Goal: Communication & Community: Answer question/provide support

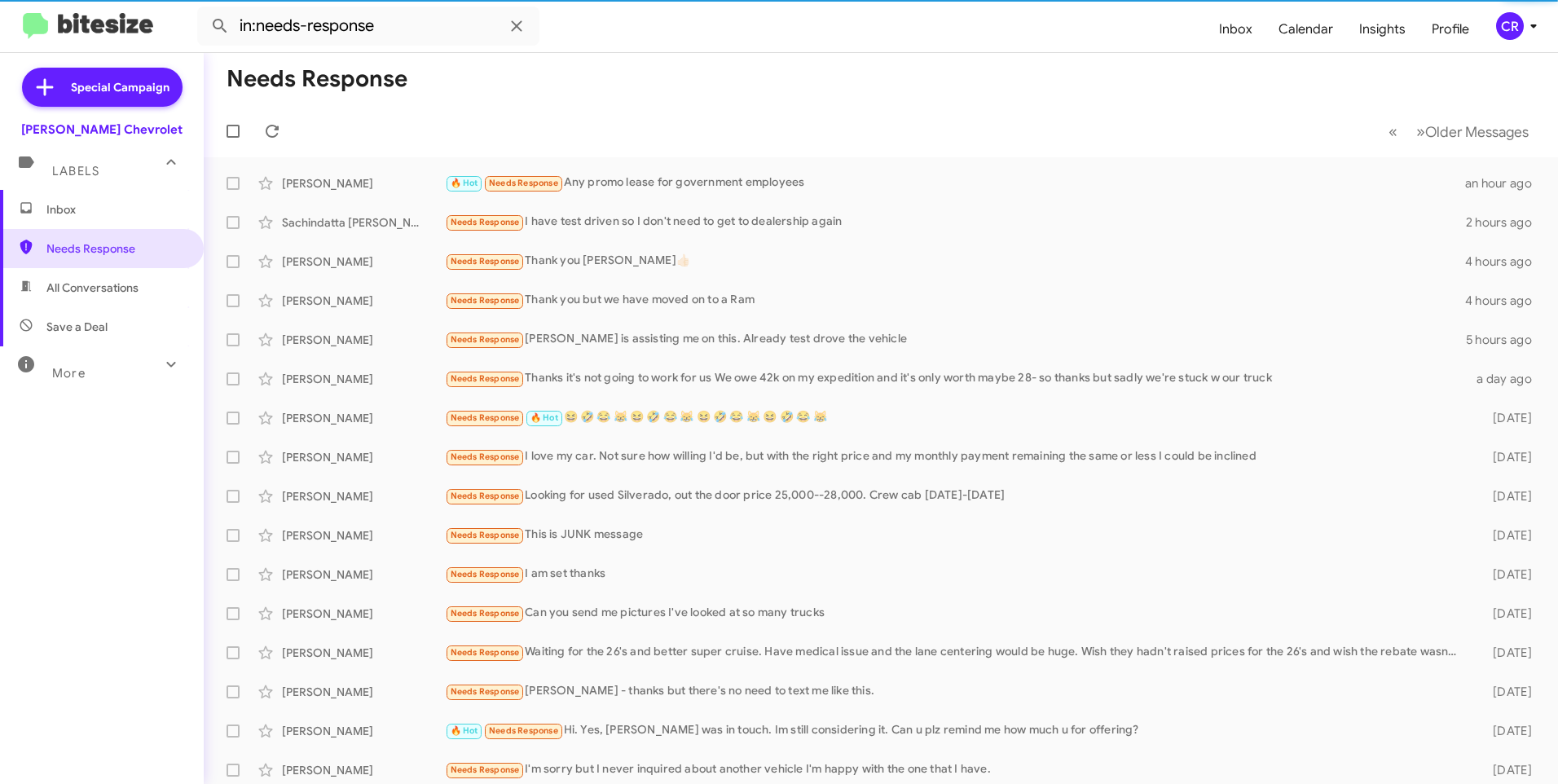
click at [79, 286] on span "All Conversations" at bounding box center [92, 288] width 92 height 17
type input "in:all-conversations"
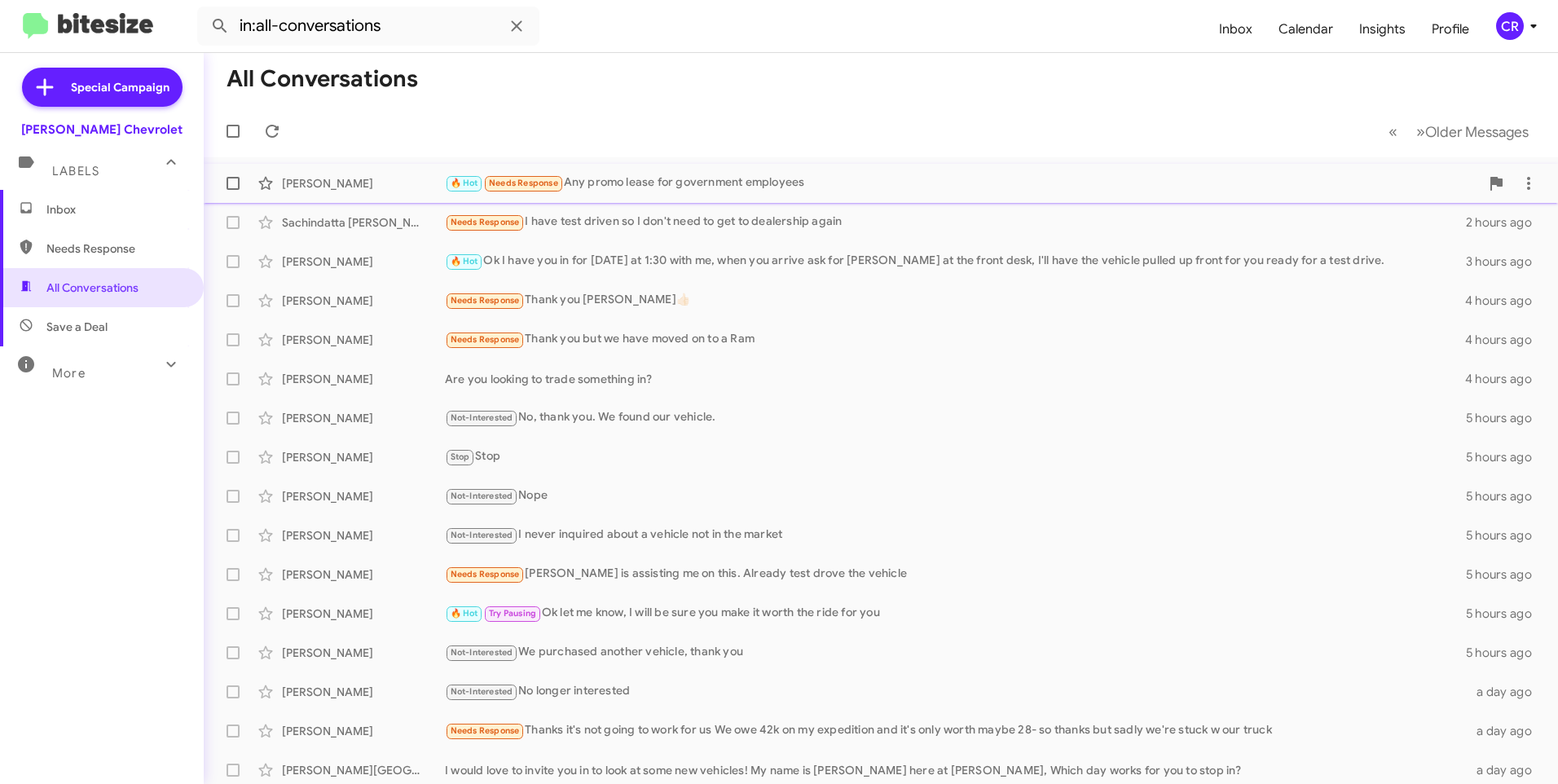
click at [645, 183] on div "🔥 Hot Needs Response Any promo lease for government employees" at bounding box center [962, 182] width 1035 height 18
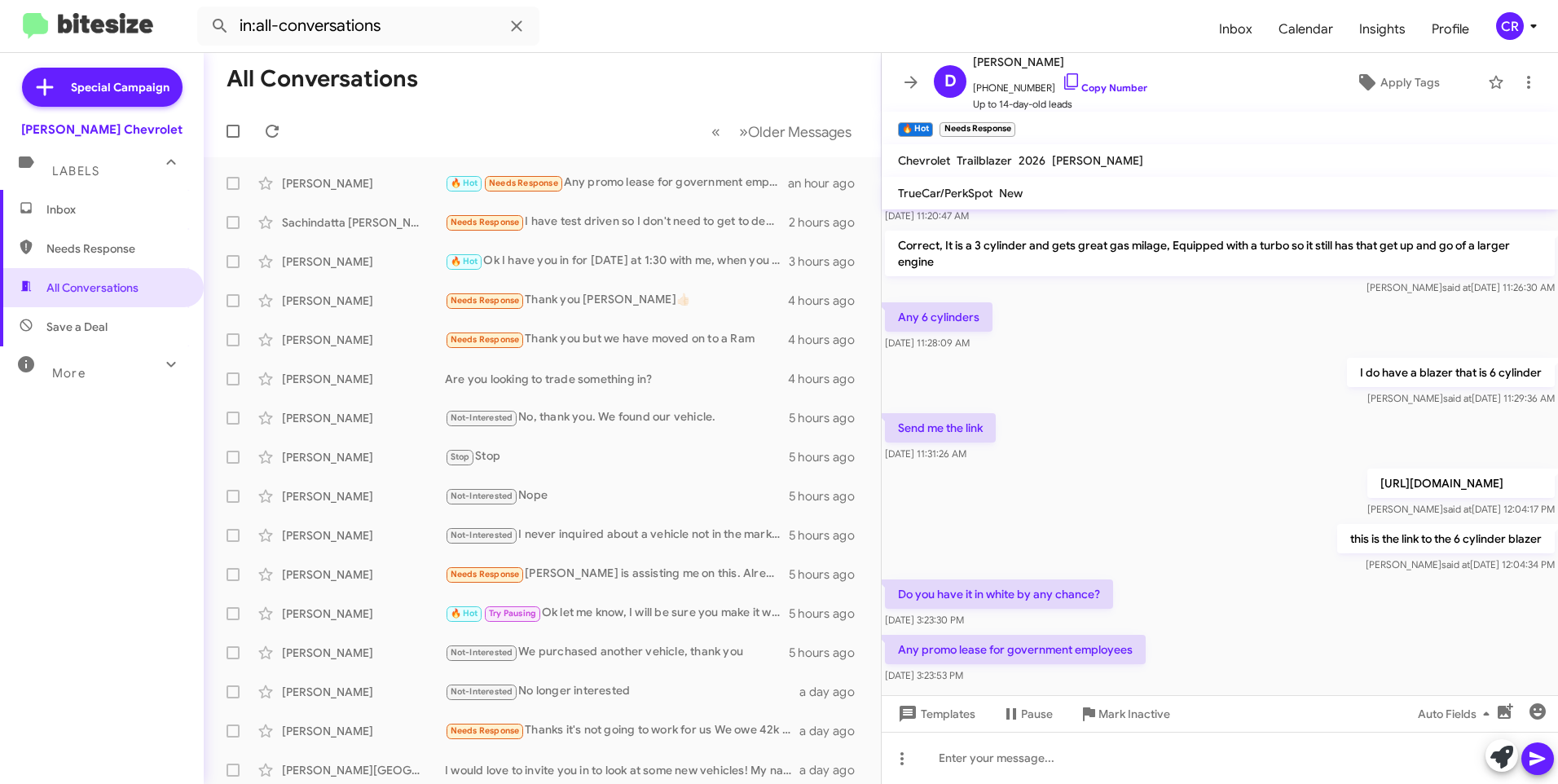
scroll to position [158, 0]
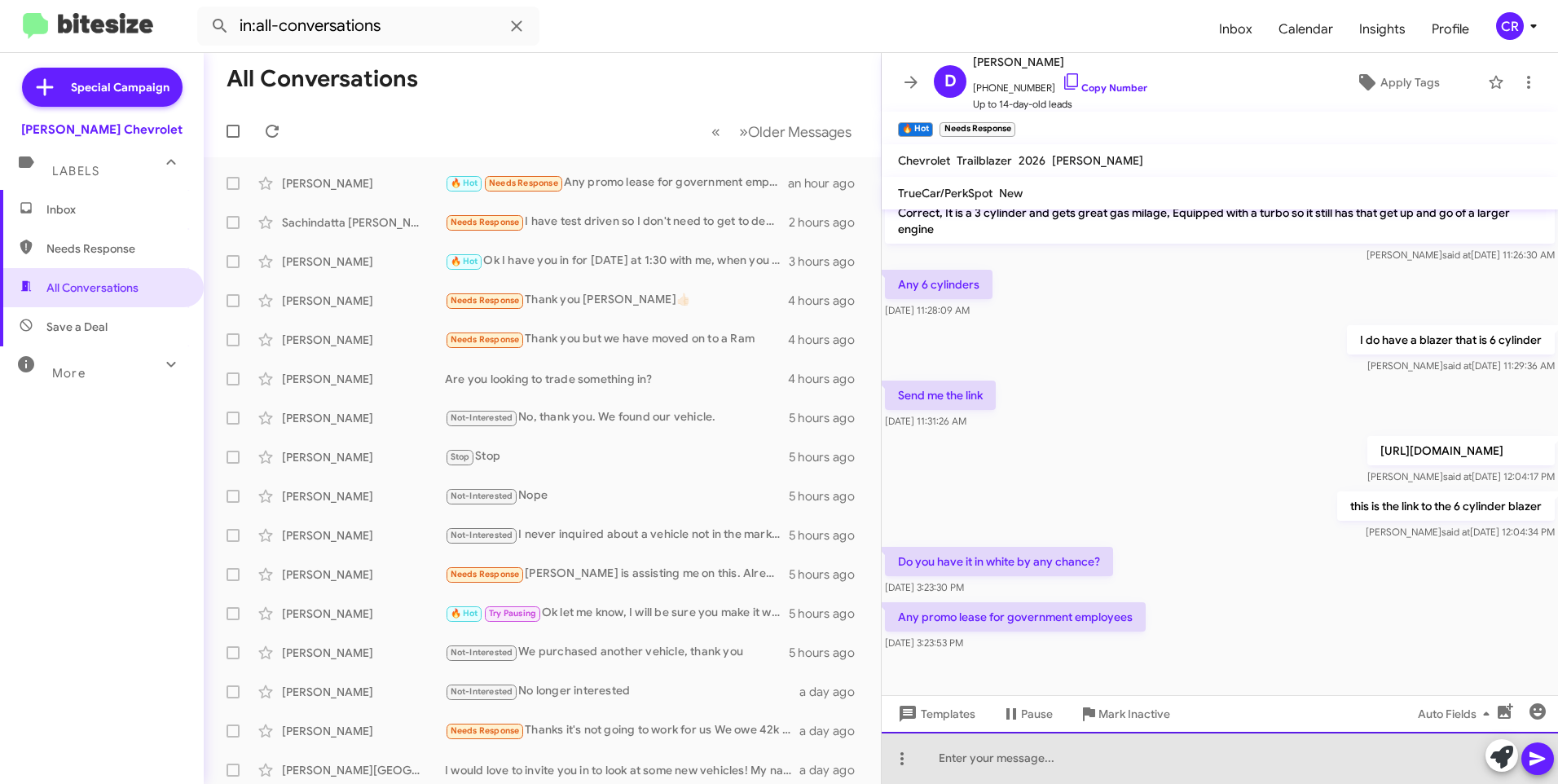
click at [1077, 758] on div at bounding box center [1220, 757] width 677 height 52
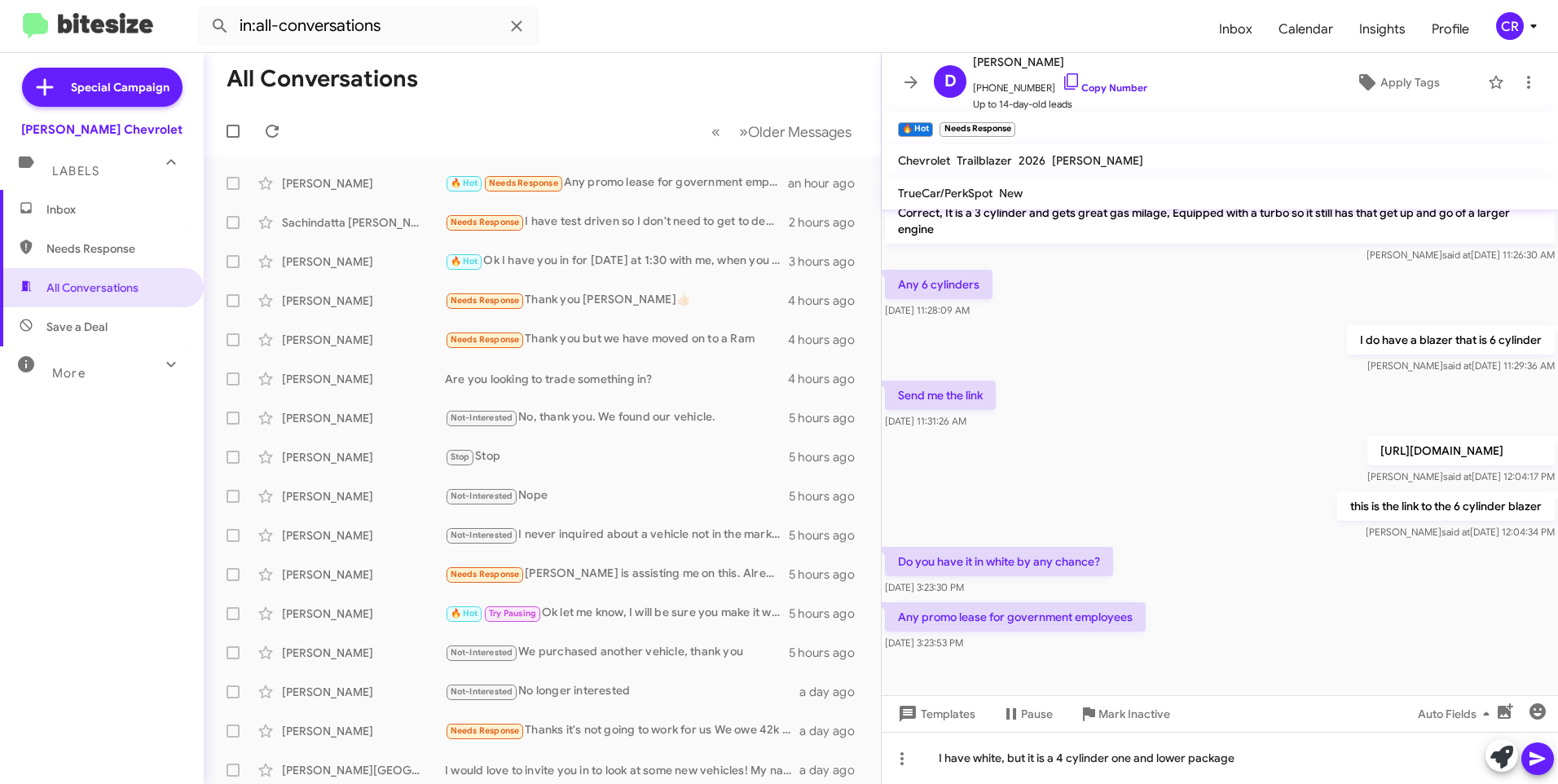
click at [1541, 761] on icon at bounding box center [1537, 759] width 16 height 14
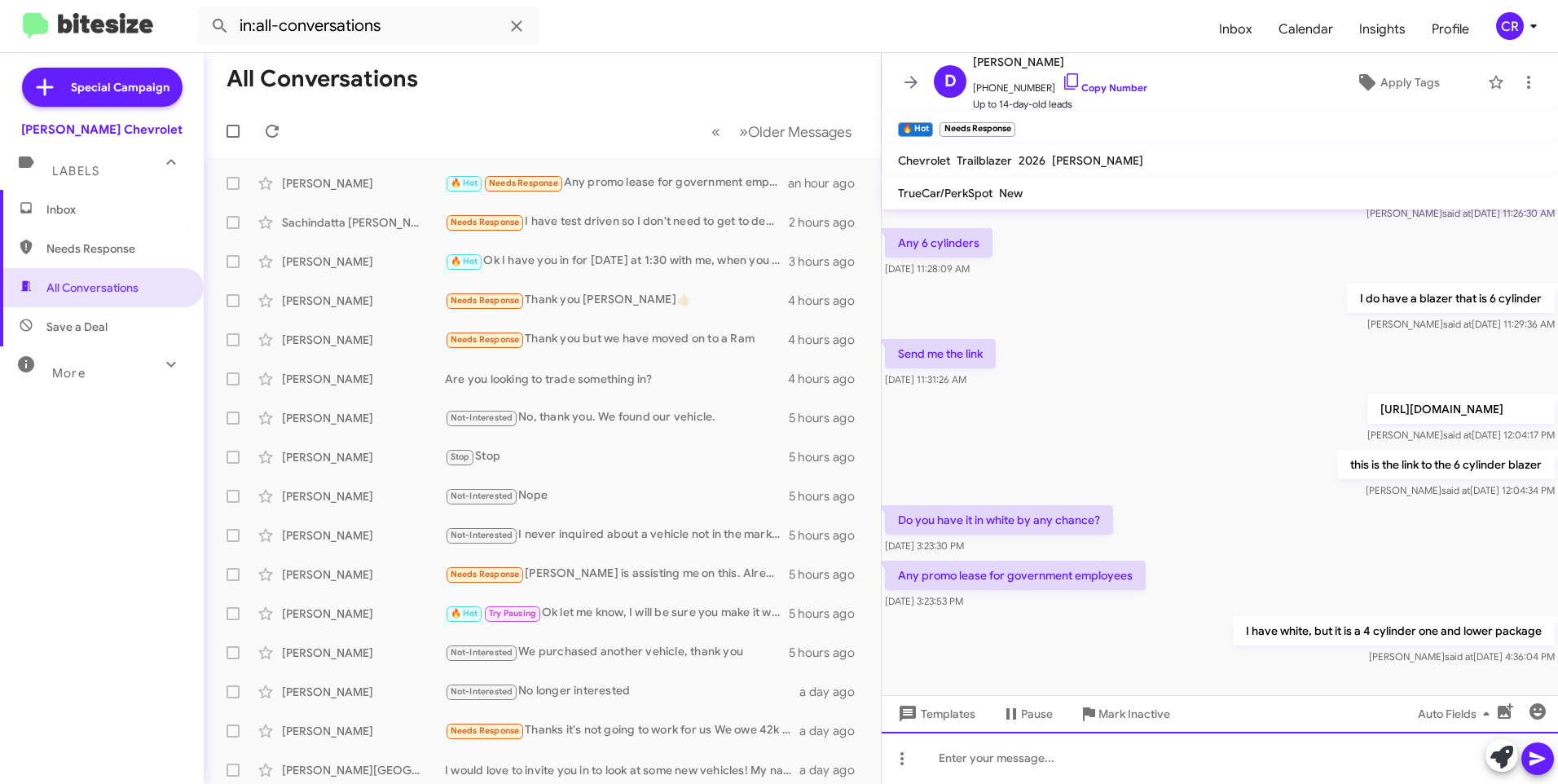
scroll to position [217, 0]
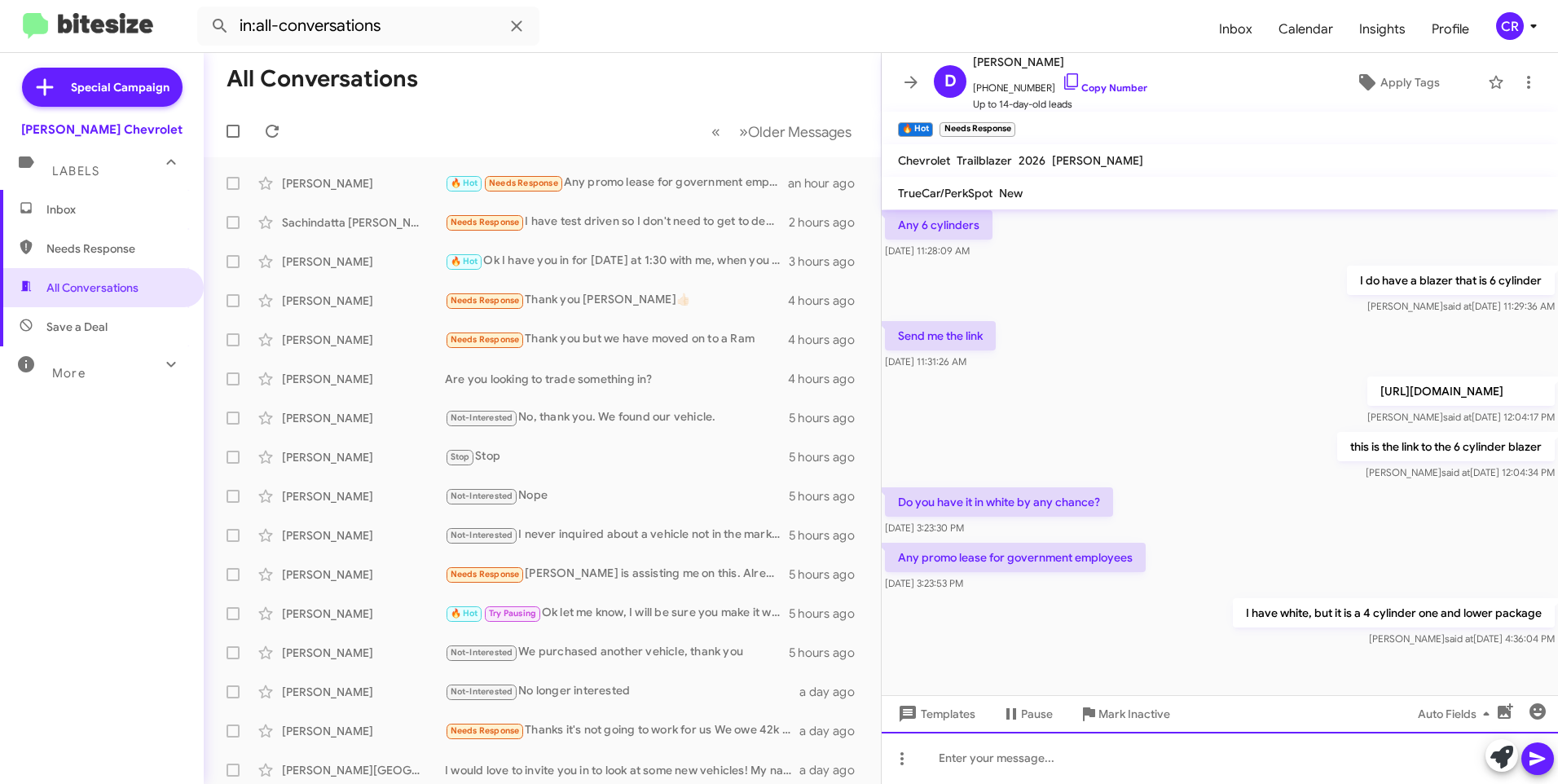
click at [1008, 759] on div at bounding box center [1220, 757] width 677 height 52
click at [1533, 752] on icon at bounding box center [1537, 758] width 19 height 19
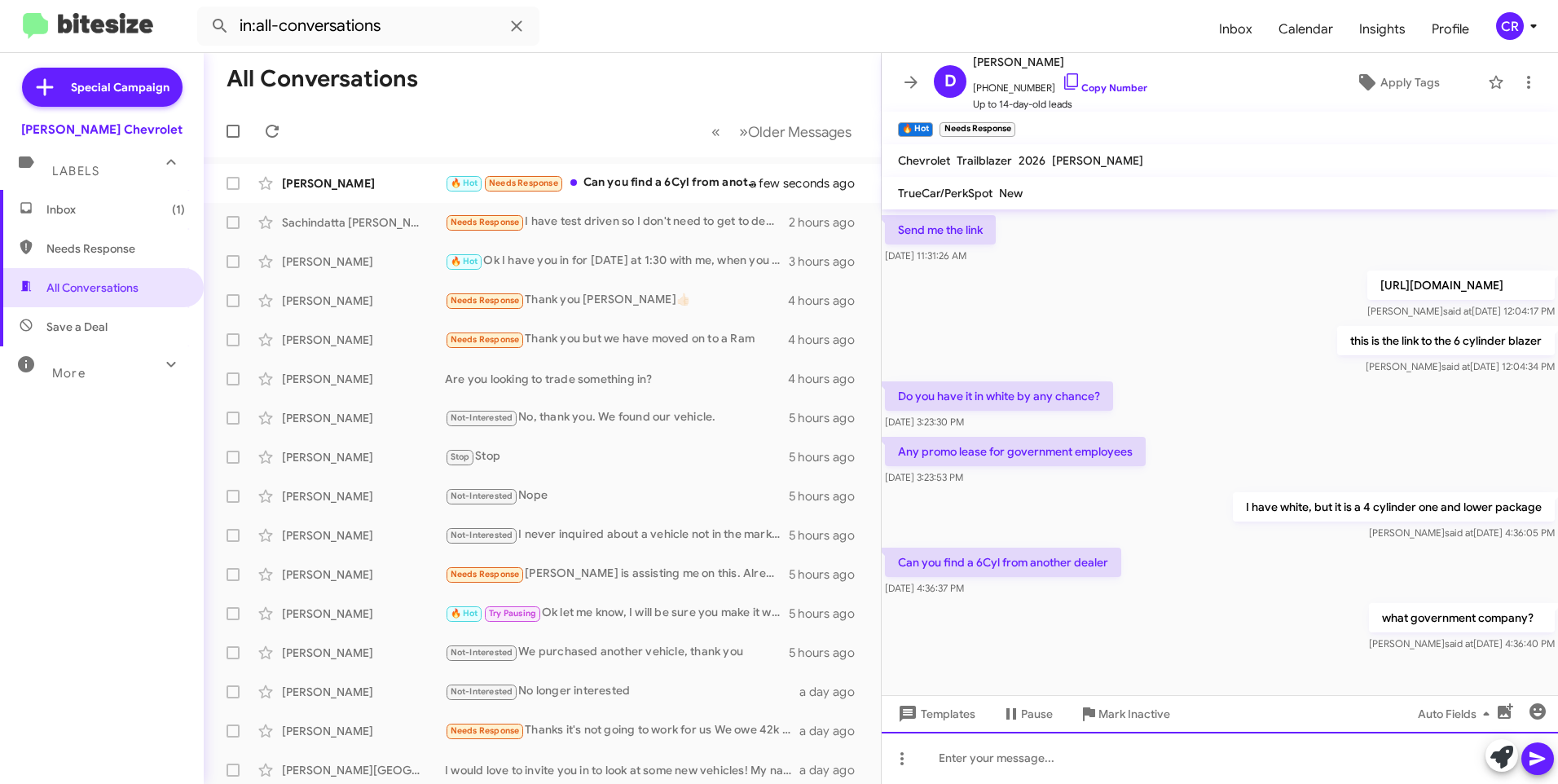
scroll to position [337, 0]
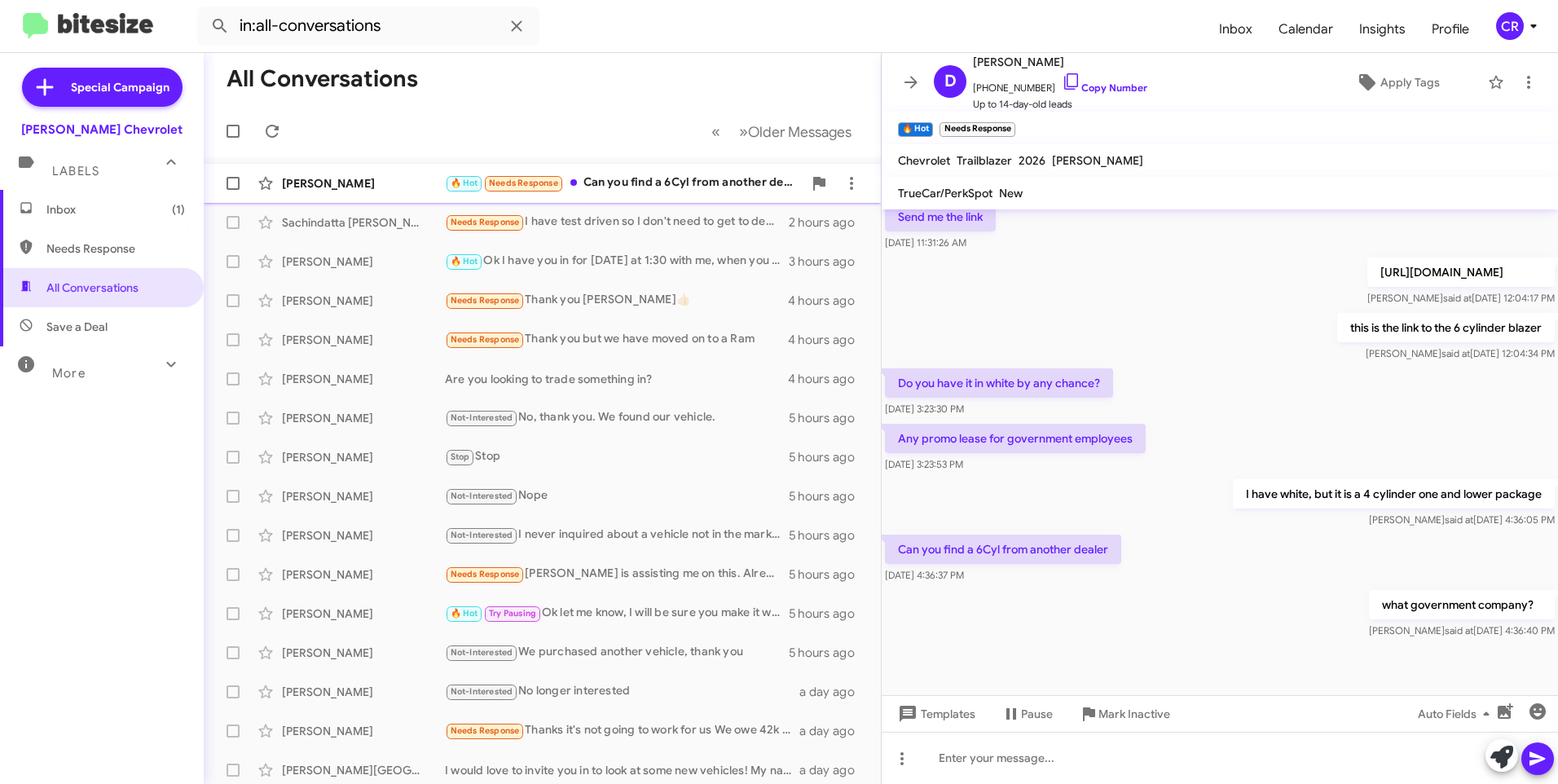
click at [618, 183] on div "🔥 Hot Needs Response Can you find a 6Cyl from another dealer" at bounding box center [623, 182] width 357 height 18
click at [989, 762] on div at bounding box center [1220, 757] width 677 height 52
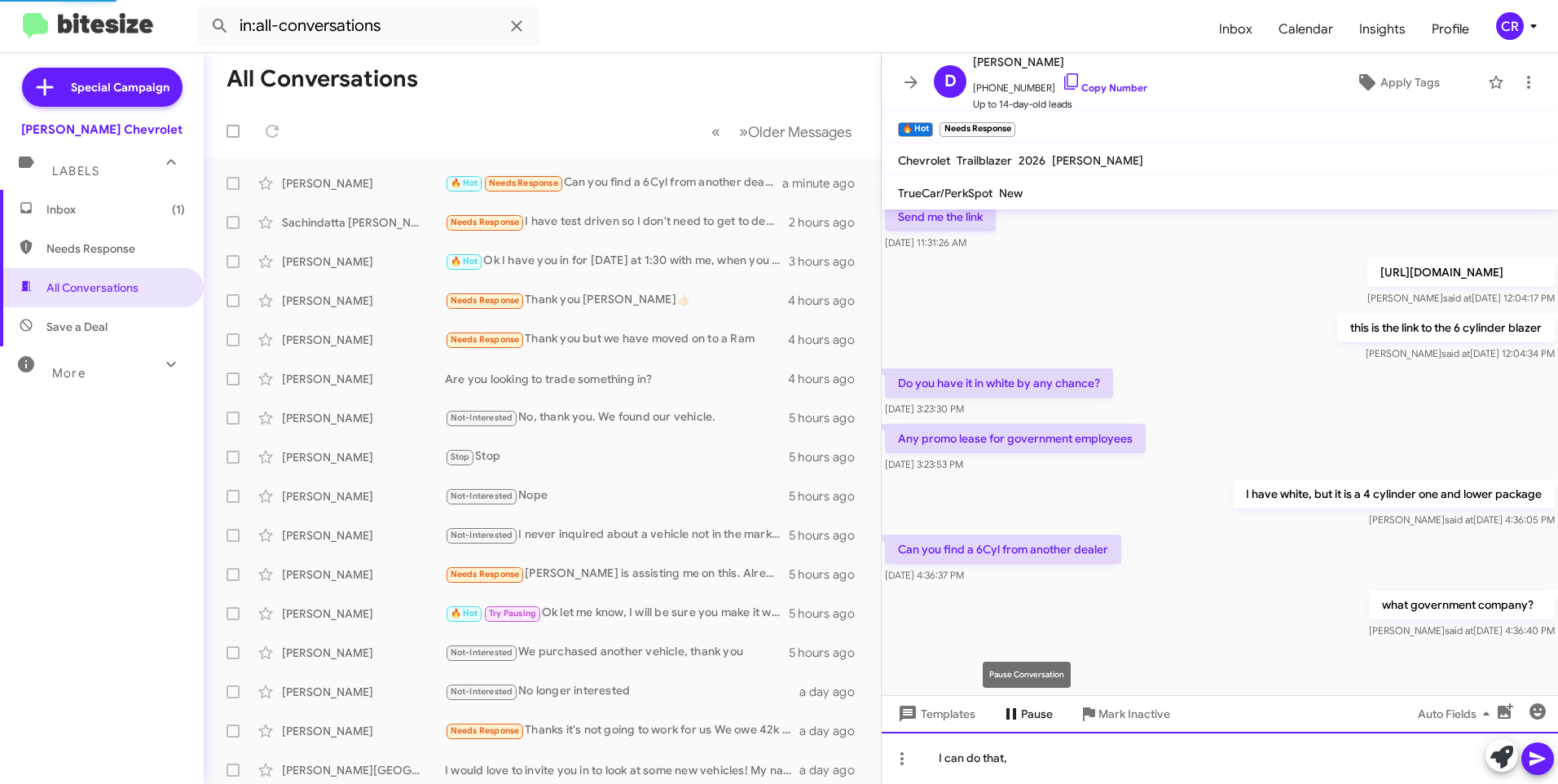
scroll to position [396, 0]
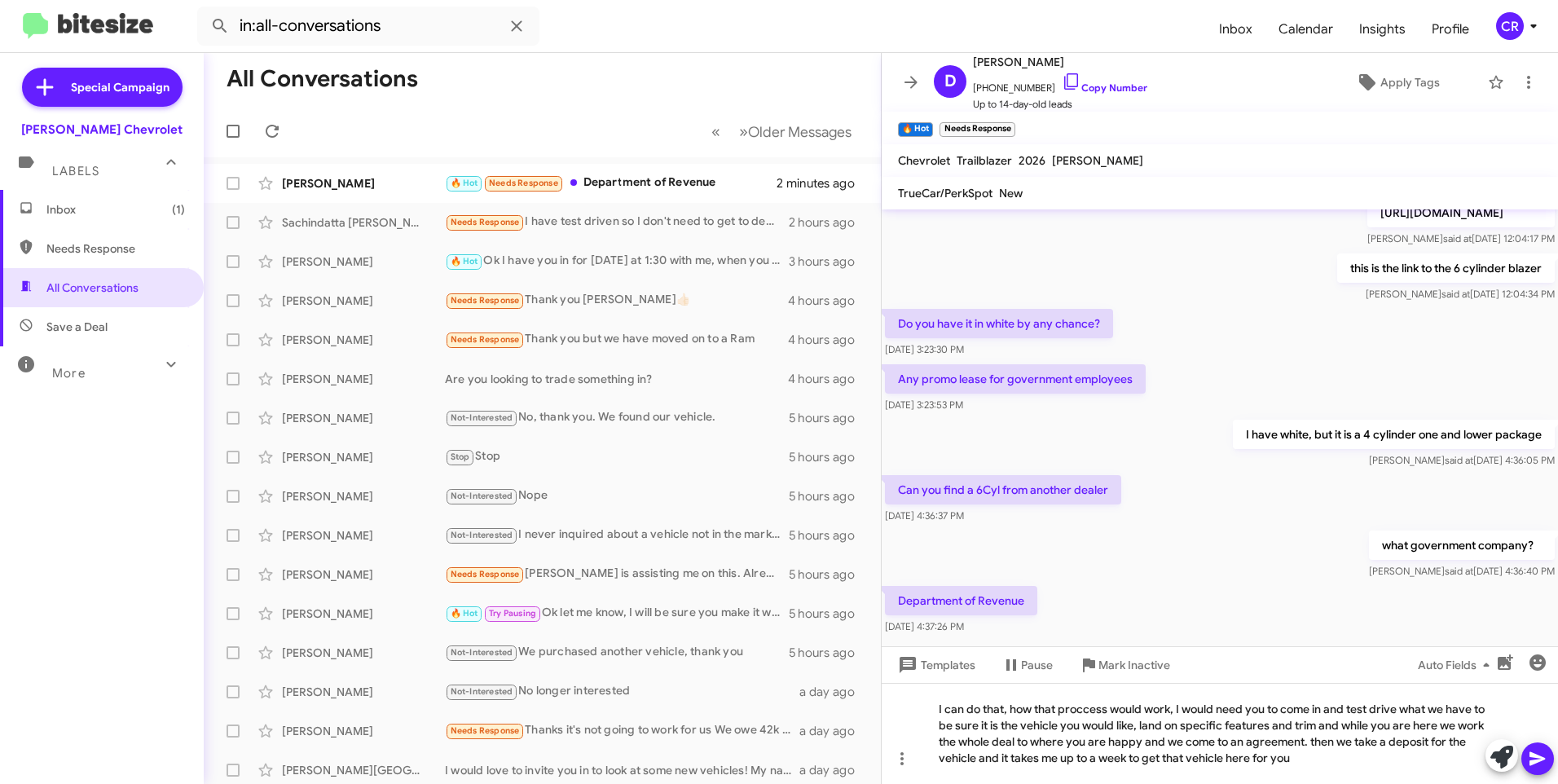
click at [1536, 757] on icon at bounding box center [1537, 759] width 16 height 14
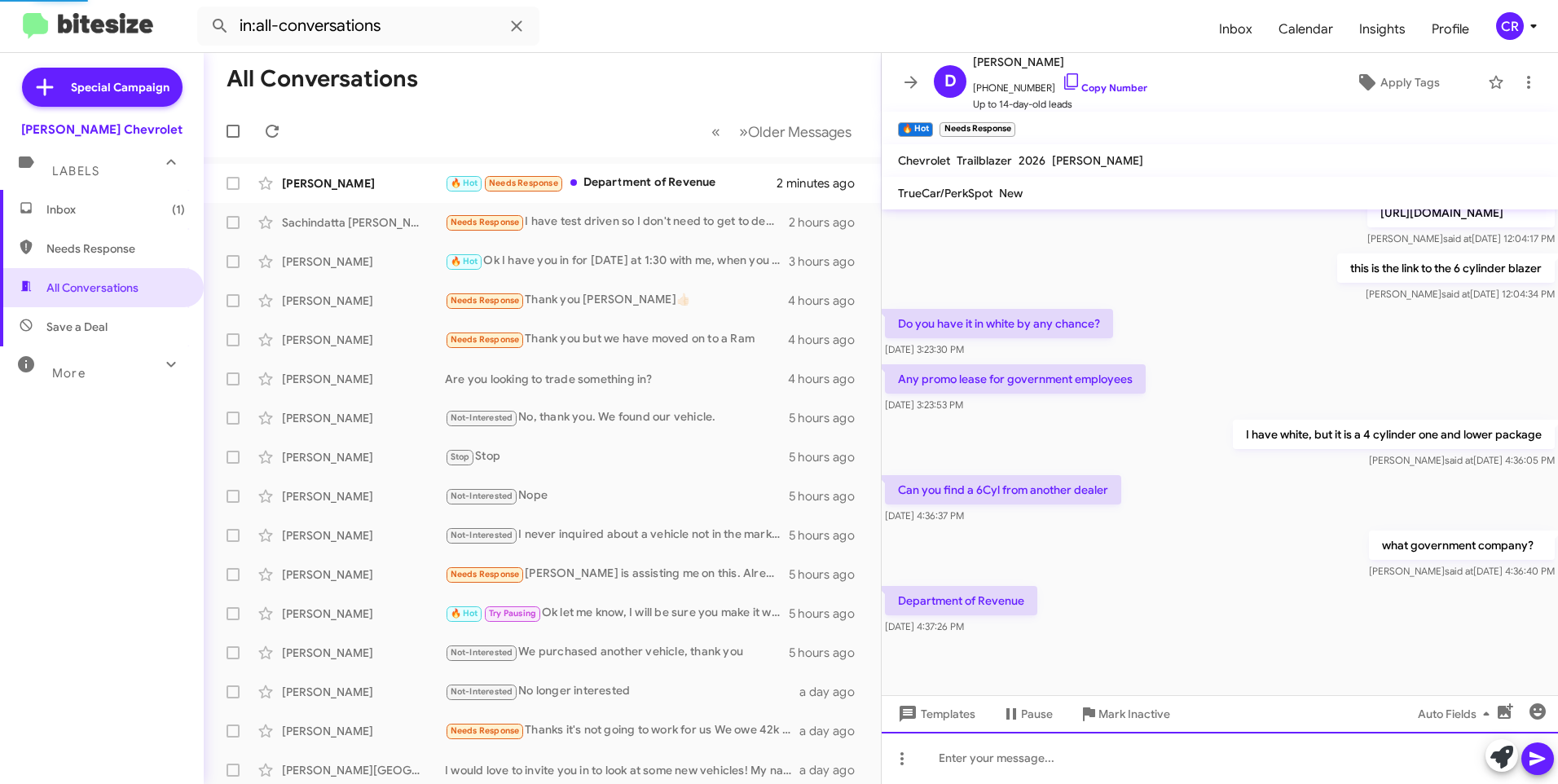
scroll to position [0, 0]
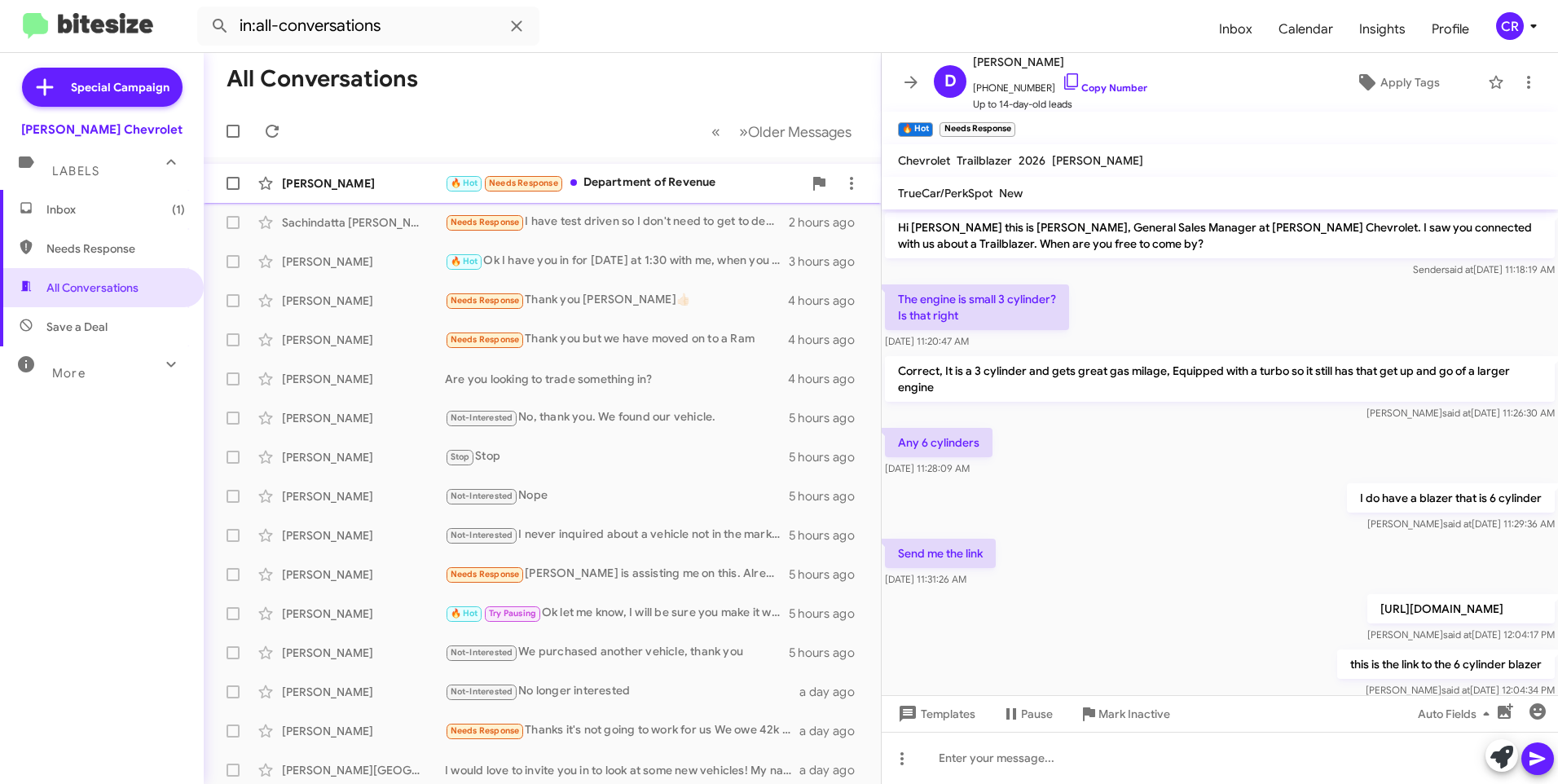
click at [663, 176] on div "🔥 Hot Needs Response Department of Revenue" at bounding box center [623, 182] width 357 height 18
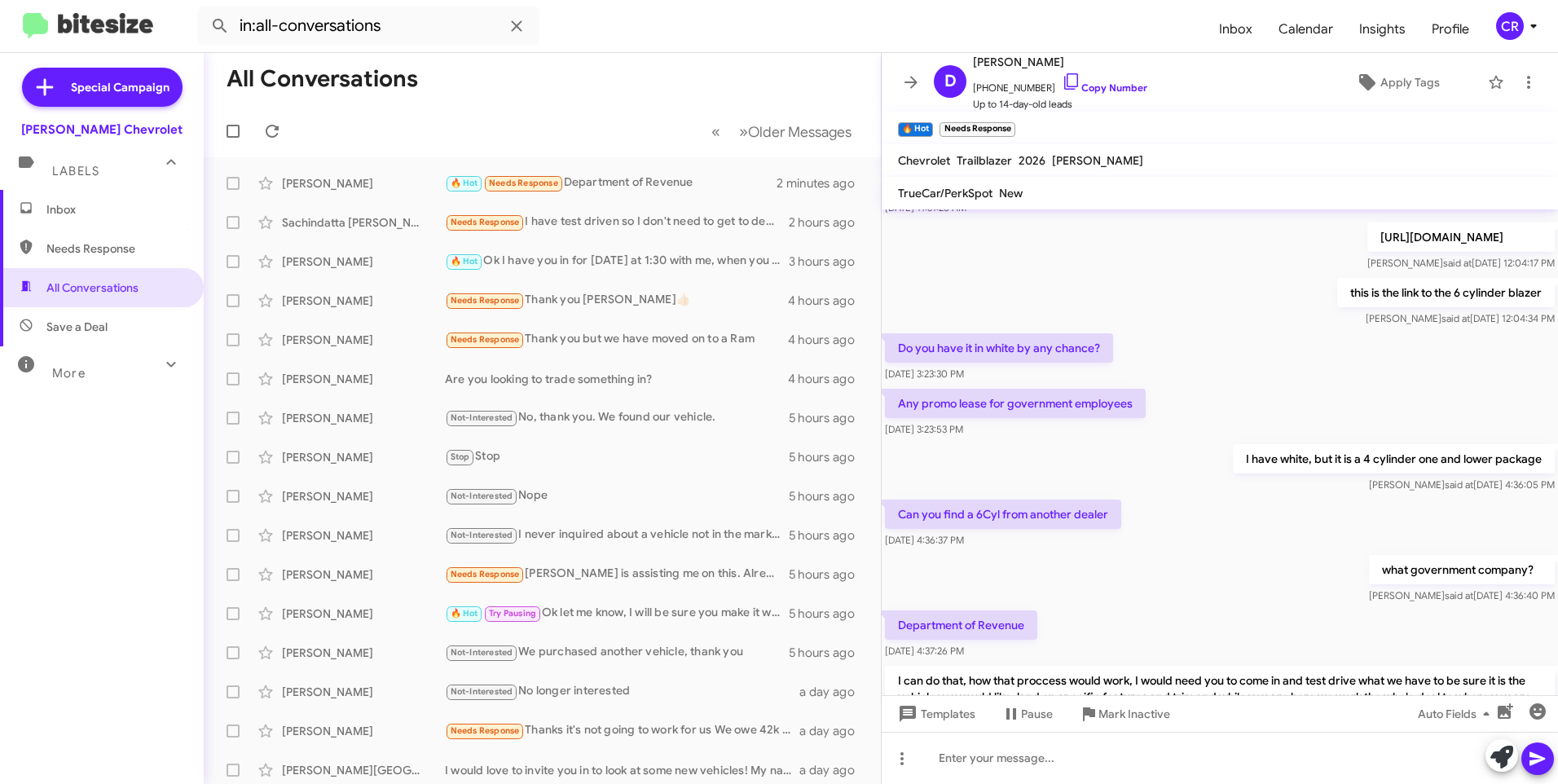
scroll to position [505, 0]
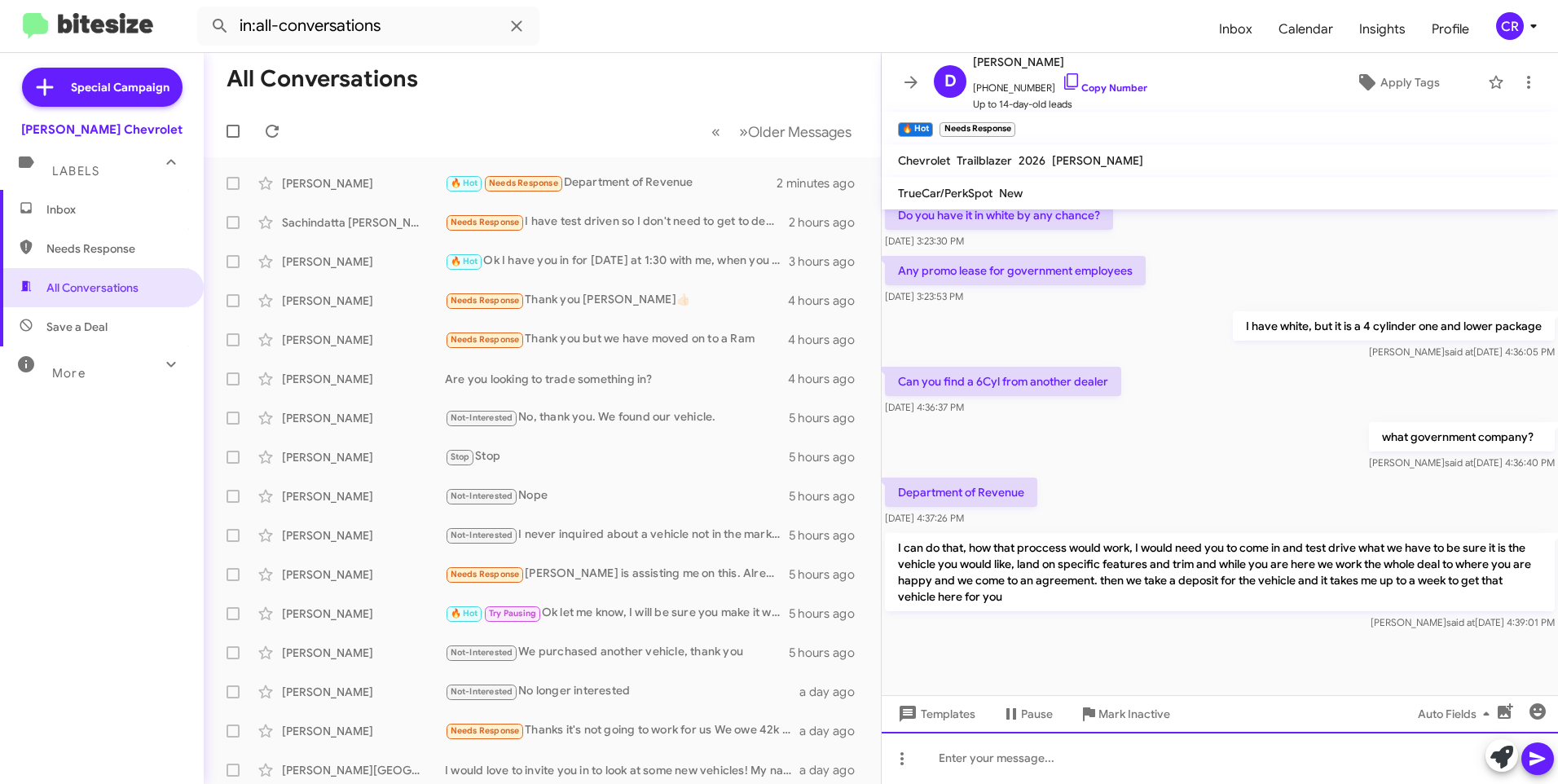
click at [1067, 767] on div at bounding box center [1220, 757] width 677 height 52
click at [1541, 761] on icon at bounding box center [1537, 759] width 16 height 14
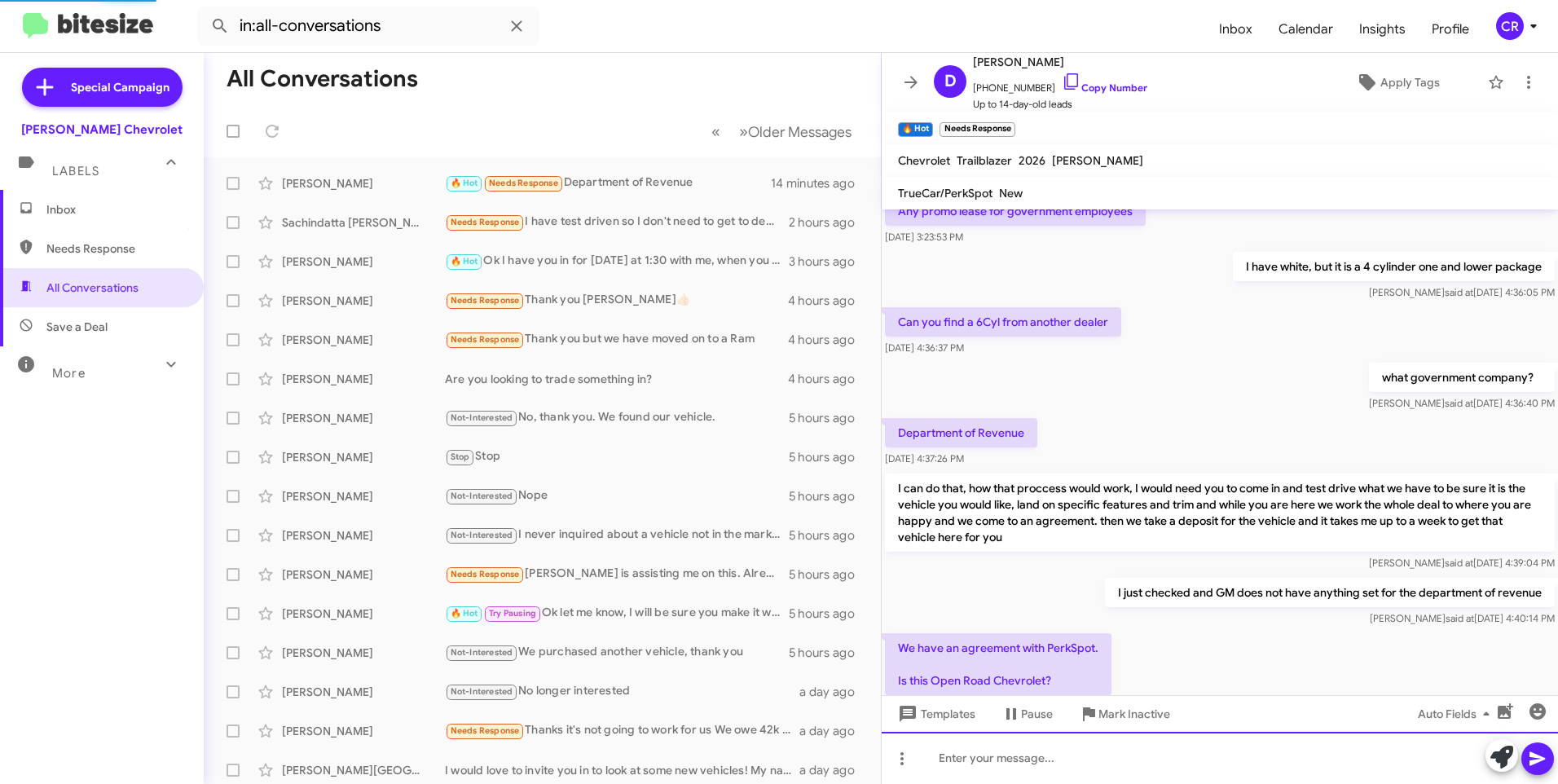
scroll to position [748, 0]
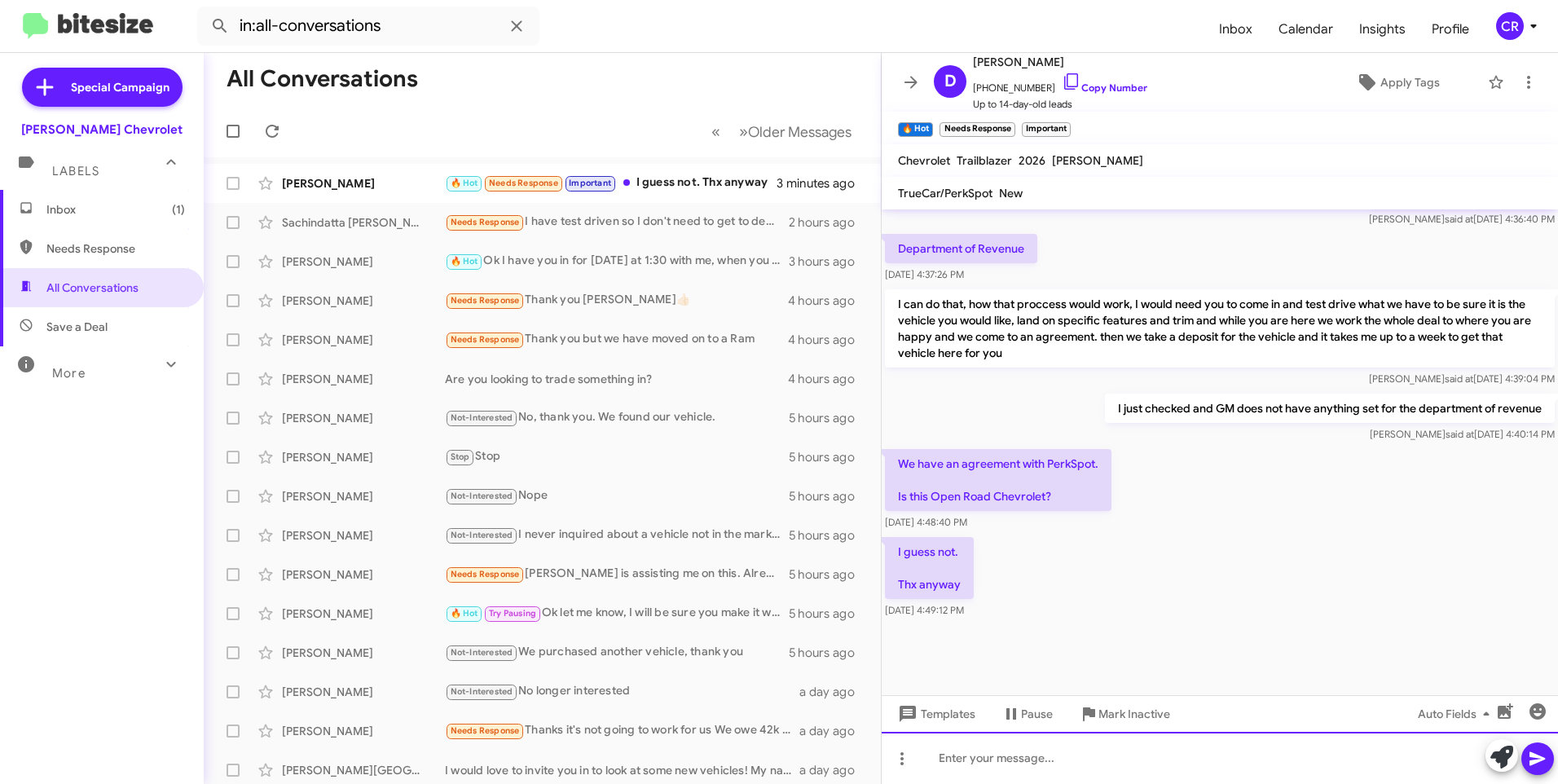
click at [1011, 762] on div at bounding box center [1220, 757] width 677 height 52
click at [1534, 758] on icon at bounding box center [1537, 758] width 19 height 19
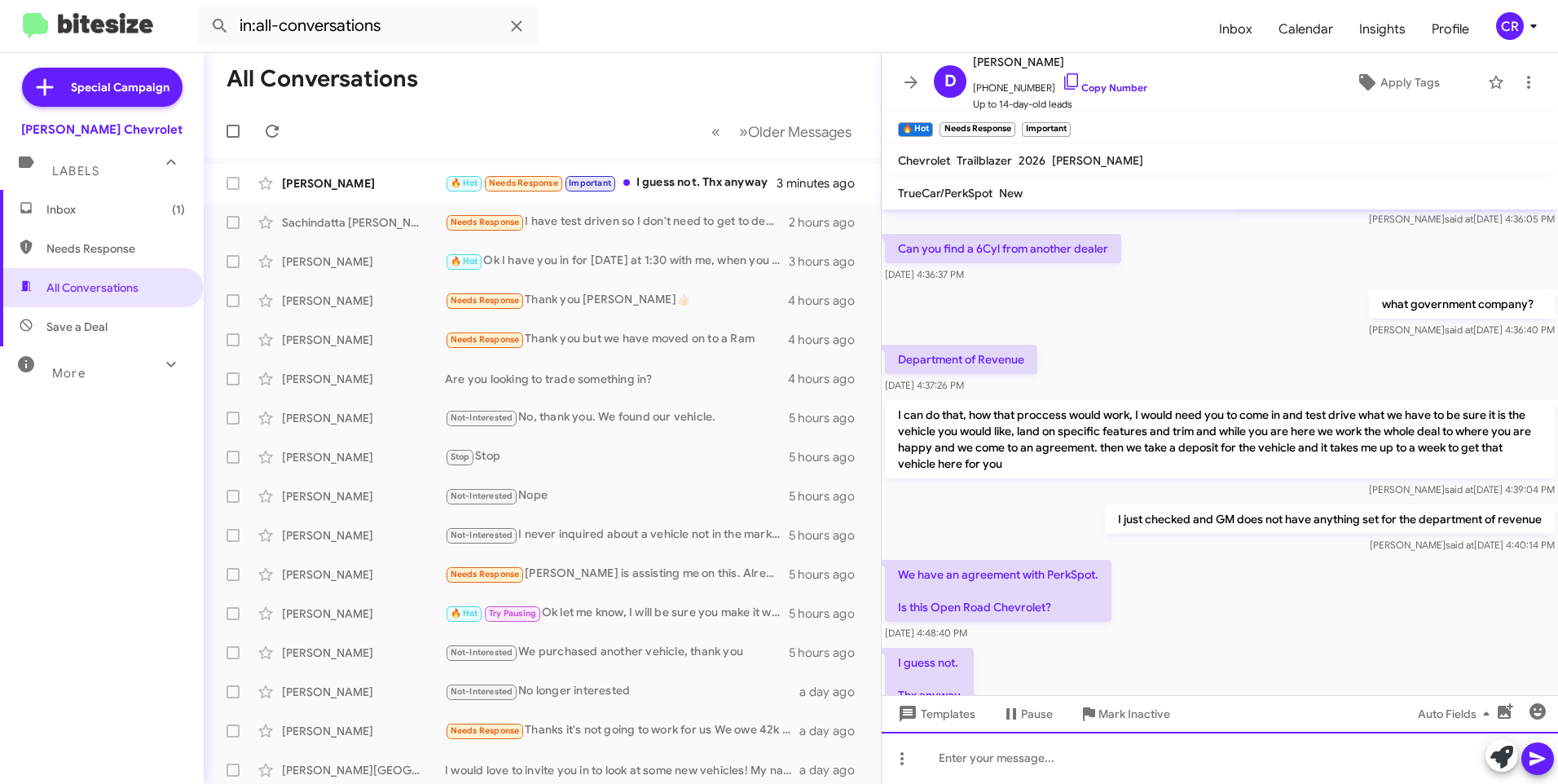
scroll to position [807, 0]
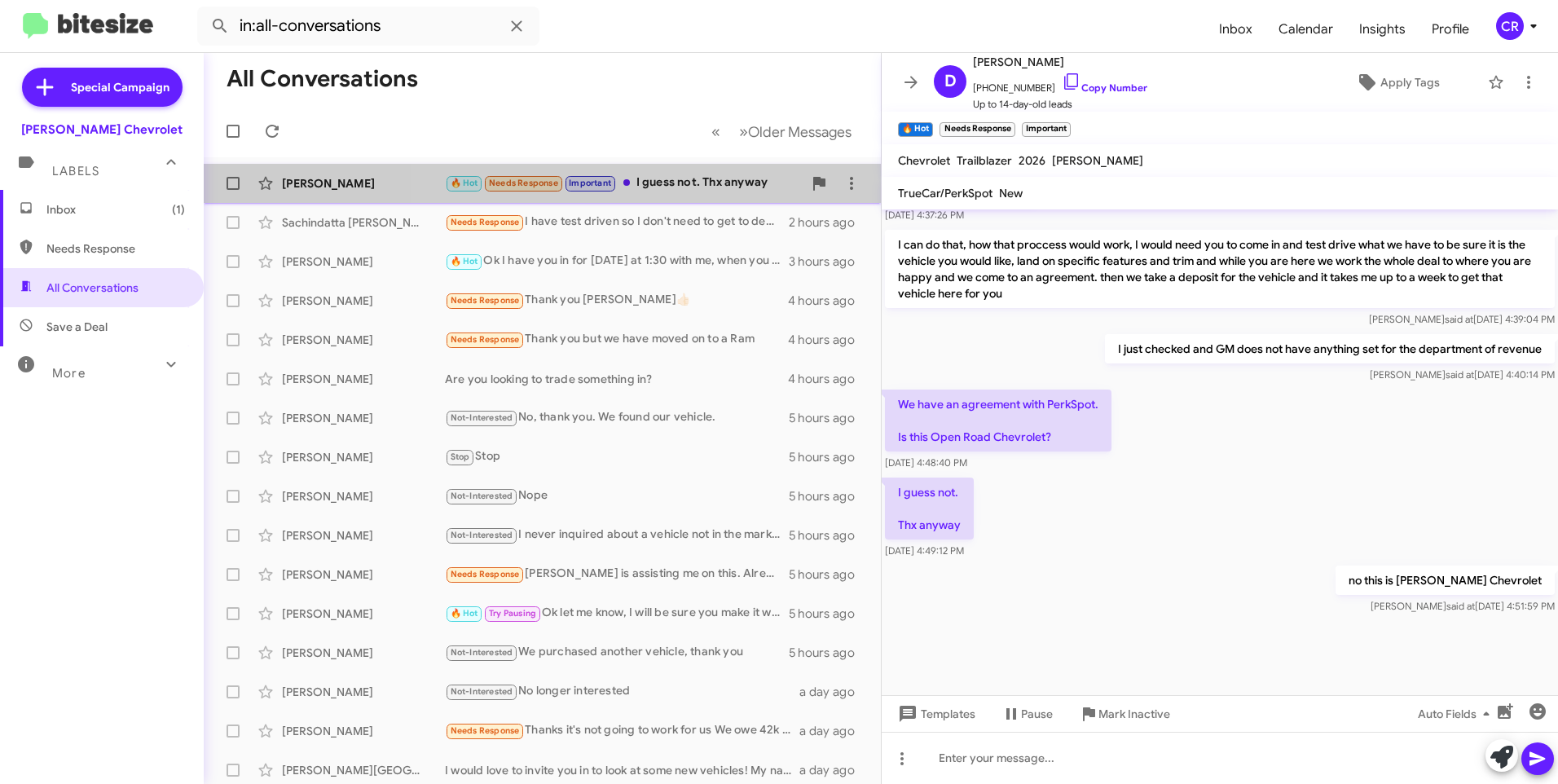
click at [697, 177] on div "🔥 Hot Needs Response Important I guess not. Thx anyway" at bounding box center [623, 182] width 357 height 18
